Goal: Transaction & Acquisition: Purchase product/service

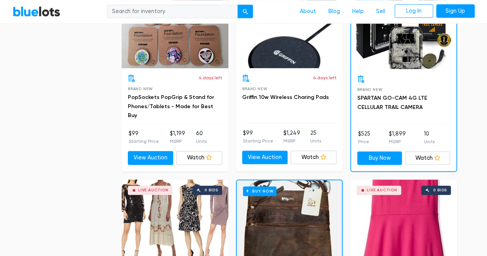
scroll to position [500, 0]
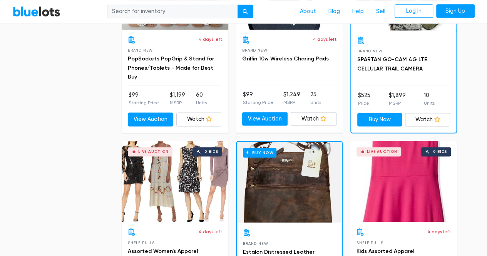
click at [169, 177] on div "Live Auction 0 bids" at bounding box center [175, 181] width 107 height 81
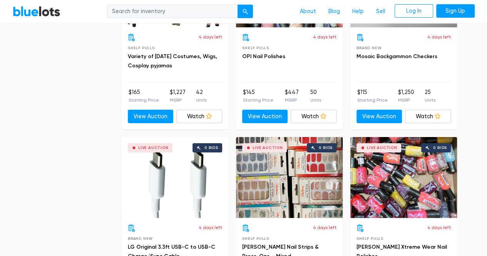
scroll to position [1463, 0]
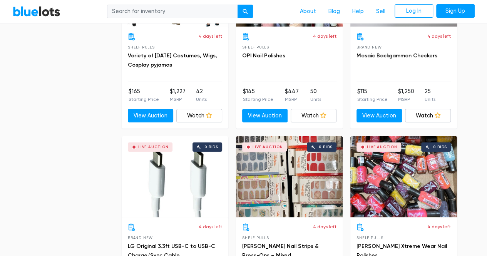
click at [189, 175] on div "Live Auction 0 bids" at bounding box center [175, 176] width 107 height 81
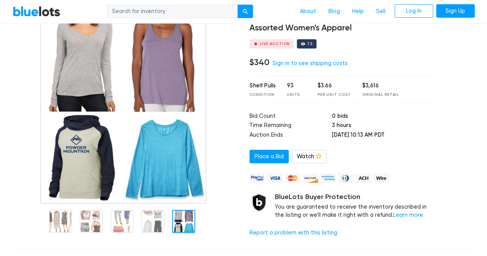
scroll to position [77, 0]
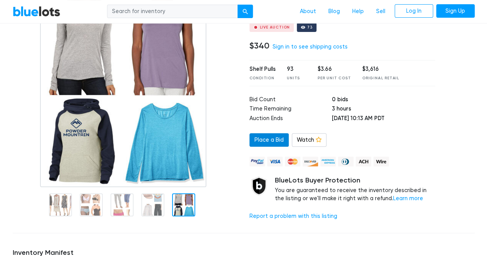
click at [270, 142] on link "Place a Bid" at bounding box center [268, 140] width 39 height 14
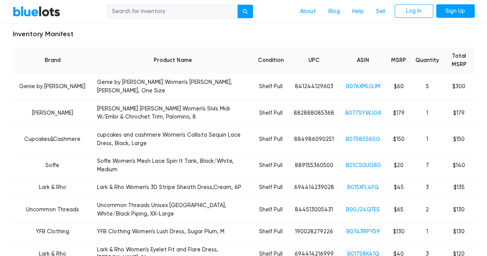
scroll to position [308, 0]
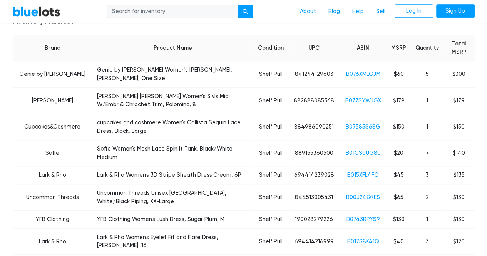
click at [131, 87] on td "[PERSON_NAME] [PERSON_NAME] Women's Slvls Midi W/Embr & Chrochet Trim, Palomino…" at bounding box center [172, 100] width 161 height 26
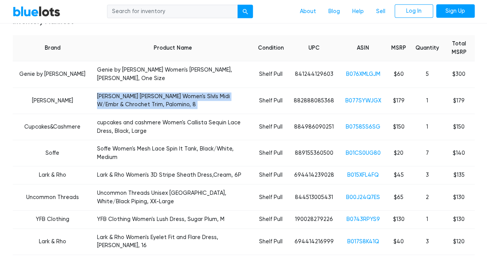
click at [131, 87] on td "Nanette Nanette Lepore Women's Slvls Midi W/Embr & Chrochet Trim, Palomino, 8" at bounding box center [172, 100] width 161 height 26
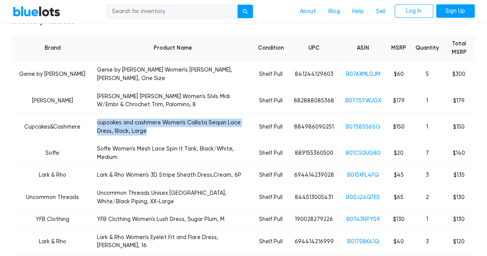
drag, startPoint x: 88, startPoint y: 114, endPoint x: 123, endPoint y: 125, distance: 36.9
click at [123, 125] on td "cupcakes and cashmere Women's Callista Sequin Lace Dress, Black, Large" at bounding box center [172, 127] width 161 height 26
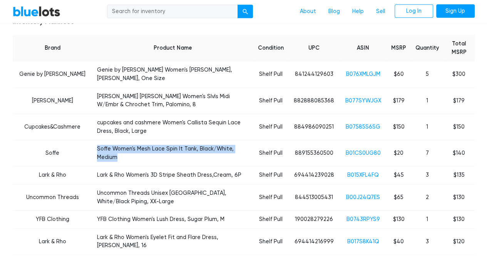
drag, startPoint x: 88, startPoint y: 140, endPoint x: 241, endPoint y: 141, distance: 152.8
click at [243, 141] on td "Soffe Women's Mesh Lace Spin It Tank, Black/White, Medium" at bounding box center [172, 153] width 161 height 26
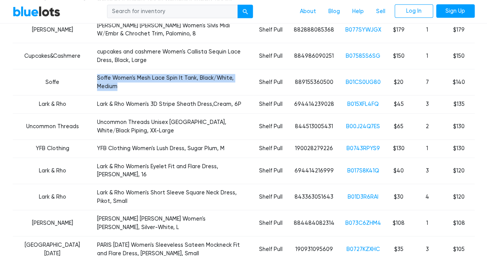
scroll to position [385, 0]
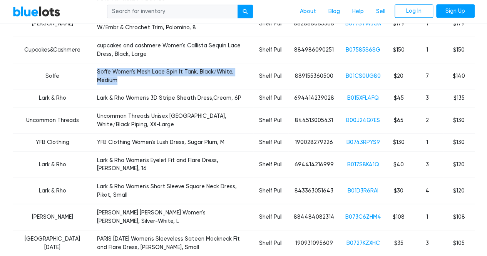
drag, startPoint x: 89, startPoint y: 174, endPoint x: 112, endPoint y: 185, distance: 26.2
click at [110, 204] on td "Catherine Catherine Malandrino Women's Duncan Skirt, Silver-White, L" at bounding box center [172, 217] width 161 height 26
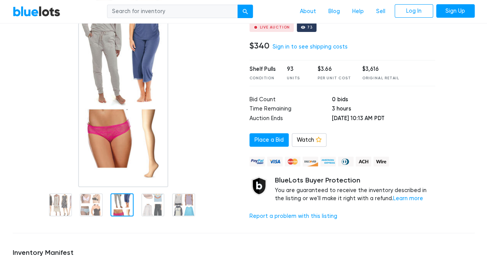
scroll to position [77, 0]
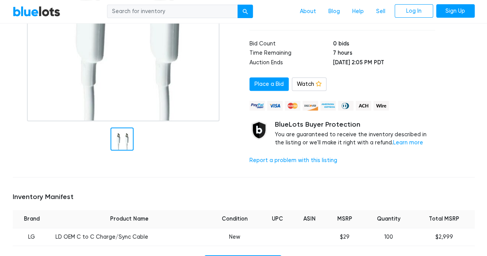
scroll to position [154, 0]
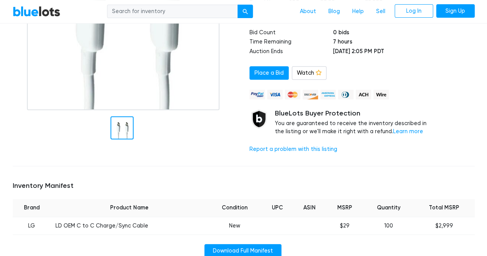
click at [119, 126] on div at bounding box center [121, 127] width 23 height 23
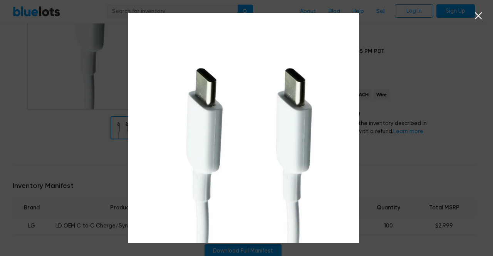
click at [478, 15] on icon at bounding box center [478, 16] width 12 height 12
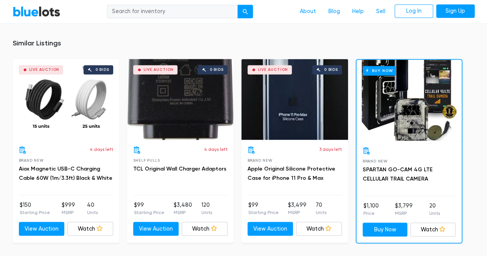
scroll to position [577, 0]
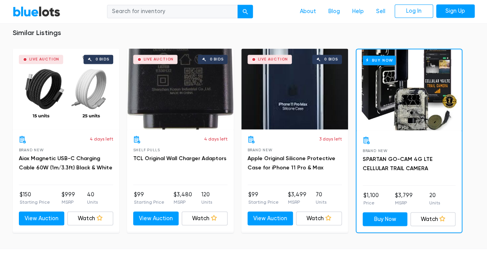
click at [62, 90] on div "Live Auction 0 bids" at bounding box center [66, 89] width 107 height 81
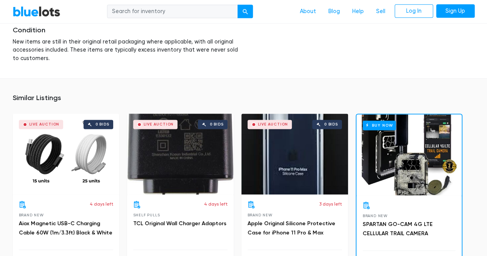
scroll to position [500, 0]
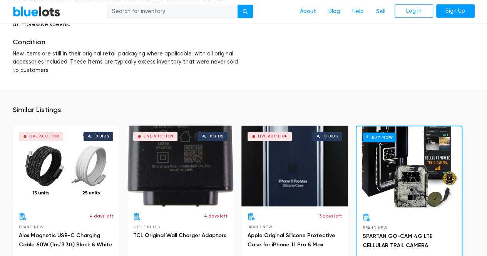
click at [313, 161] on div "Live Auction 0 bids" at bounding box center [294, 165] width 107 height 81
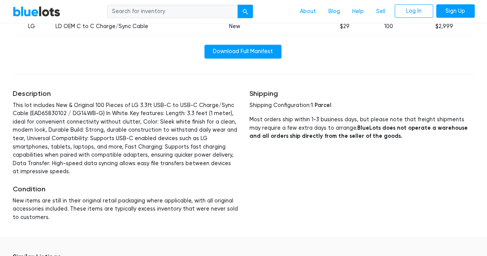
scroll to position [185, 0]
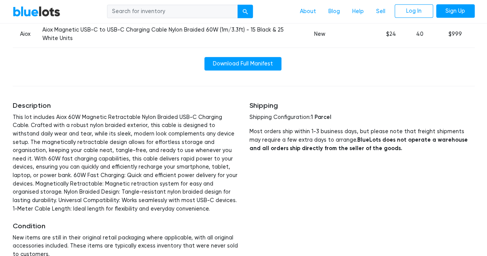
scroll to position [385, 0]
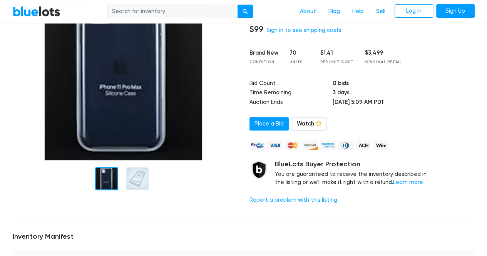
scroll to position [115, 0]
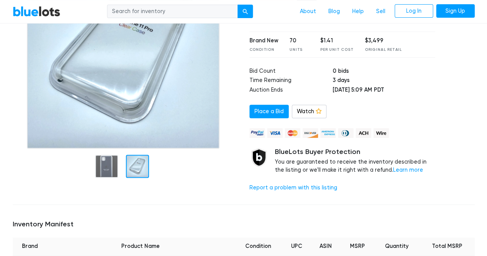
click at [140, 164] on div at bounding box center [137, 166] width 23 height 23
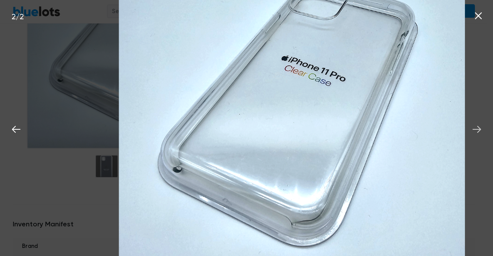
click at [473, 129] on icon at bounding box center [476, 129] width 8 height 7
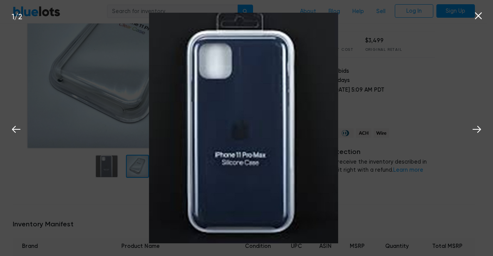
click at [477, 17] on icon at bounding box center [478, 16] width 12 height 12
